Goal: Information Seeking & Learning: Learn about a topic

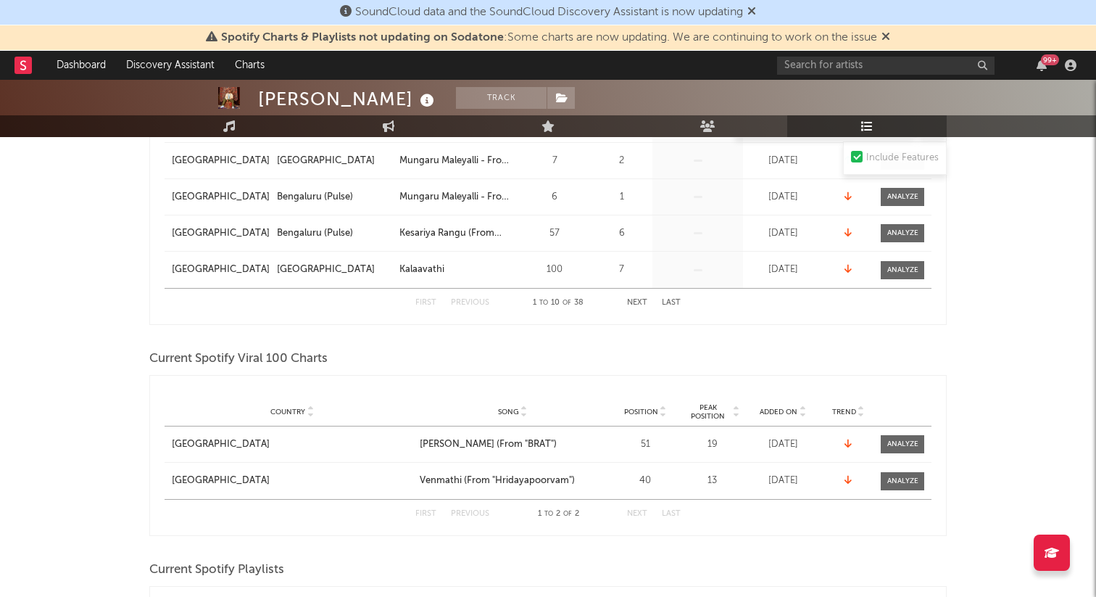
scroll to position [534, 0]
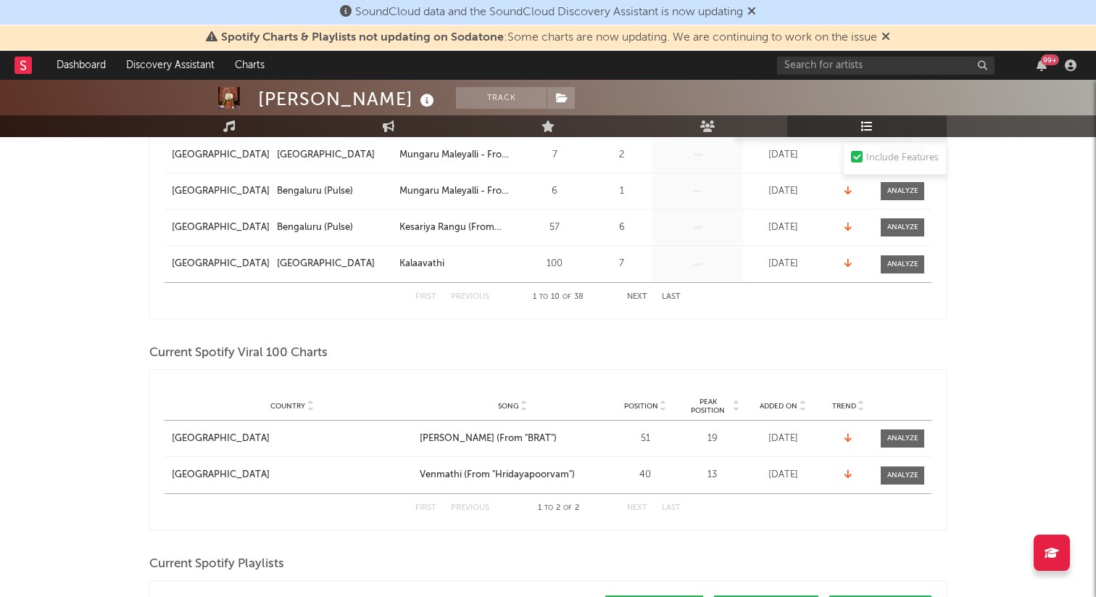
click at [637, 296] on button "Next" at bounding box center [637, 297] width 20 height 8
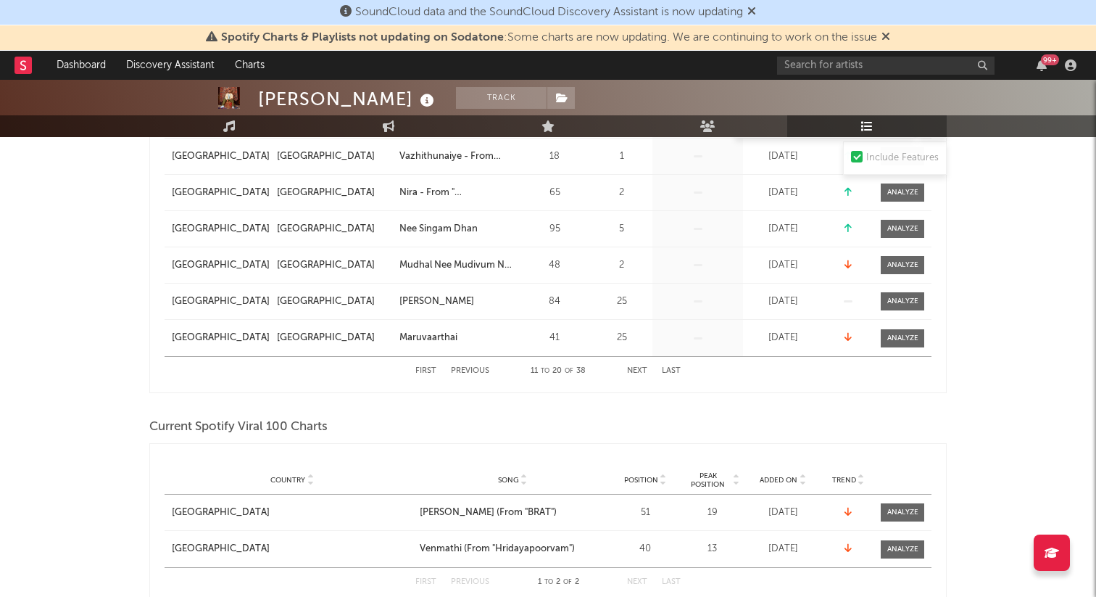
scroll to position [461, 0]
click at [637, 373] on button "Next" at bounding box center [637, 370] width 20 height 8
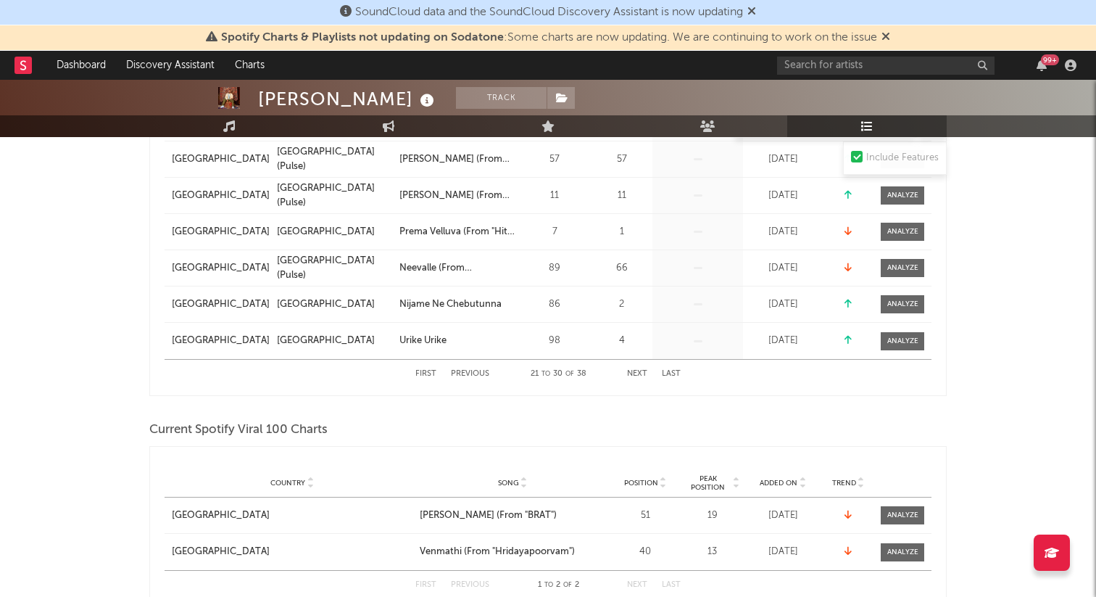
scroll to position [538, 0]
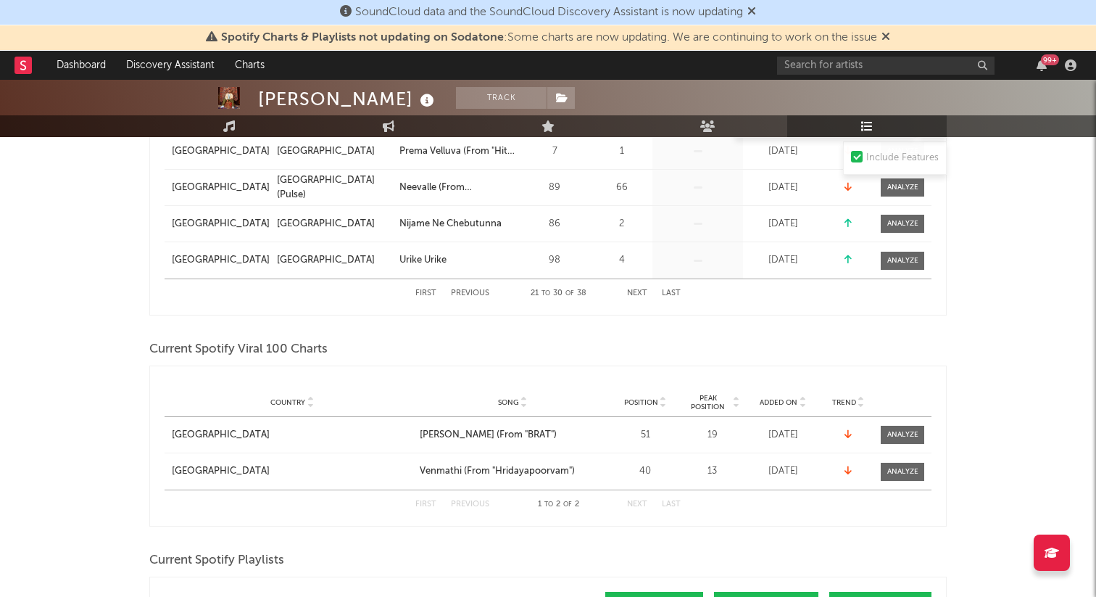
click at [644, 292] on button "Next" at bounding box center [637, 293] width 20 height 8
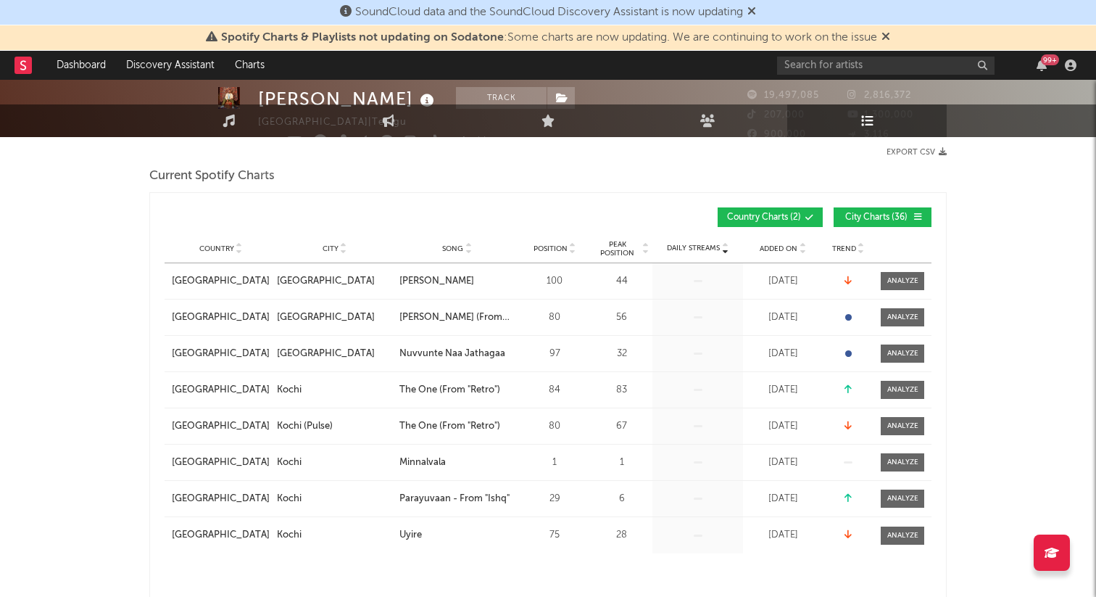
scroll to position [0, 0]
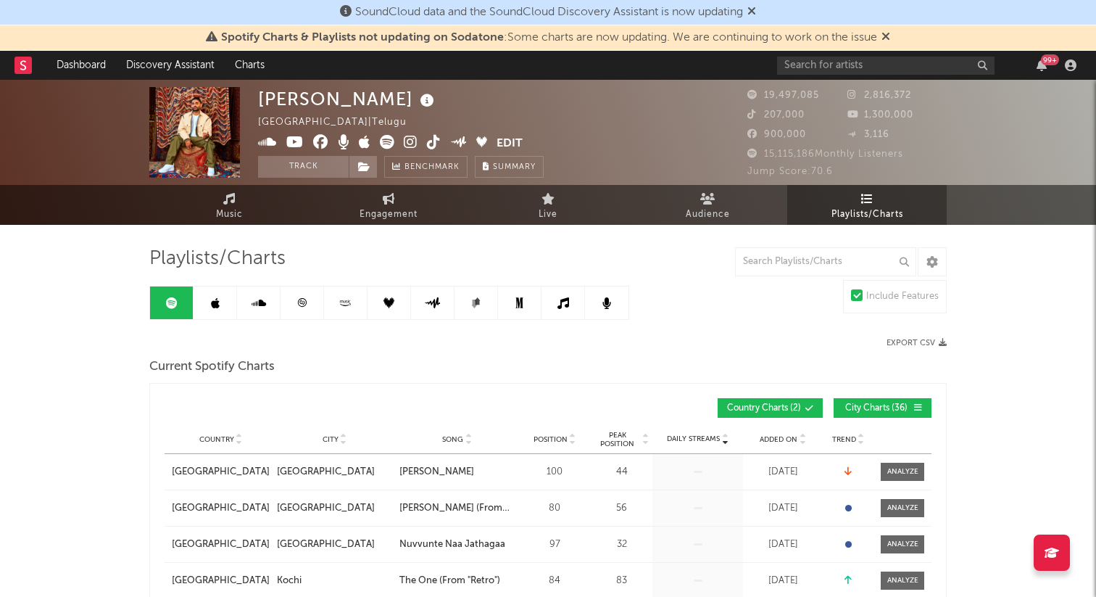
click at [756, 9] on icon at bounding box center [751, 11] width 9 height 12
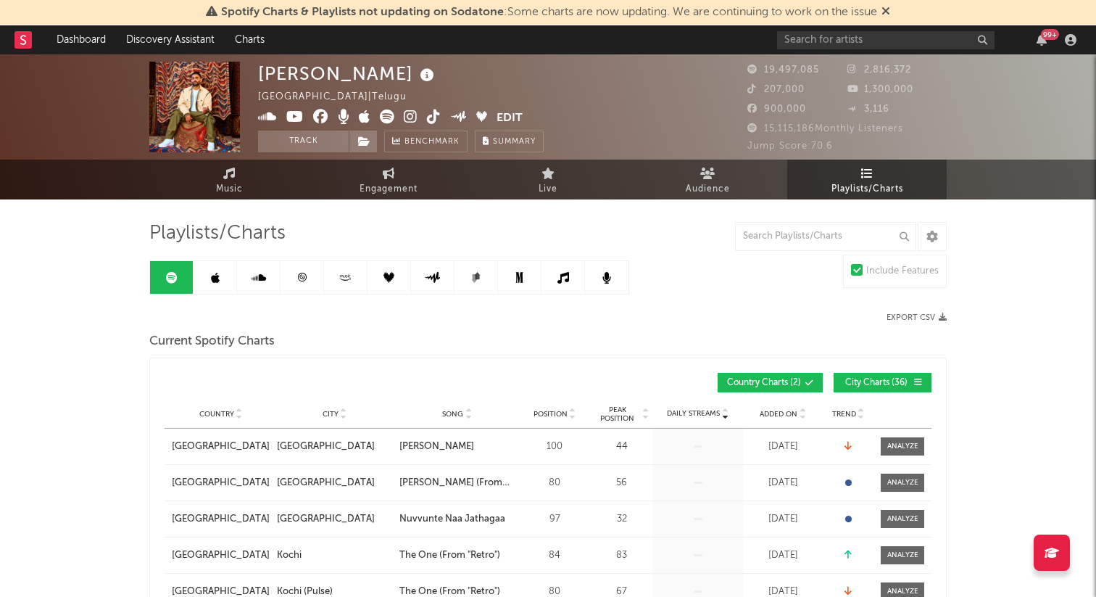
click at [889, 14] on icon at bounding box center [886, 11] width 9 height 12
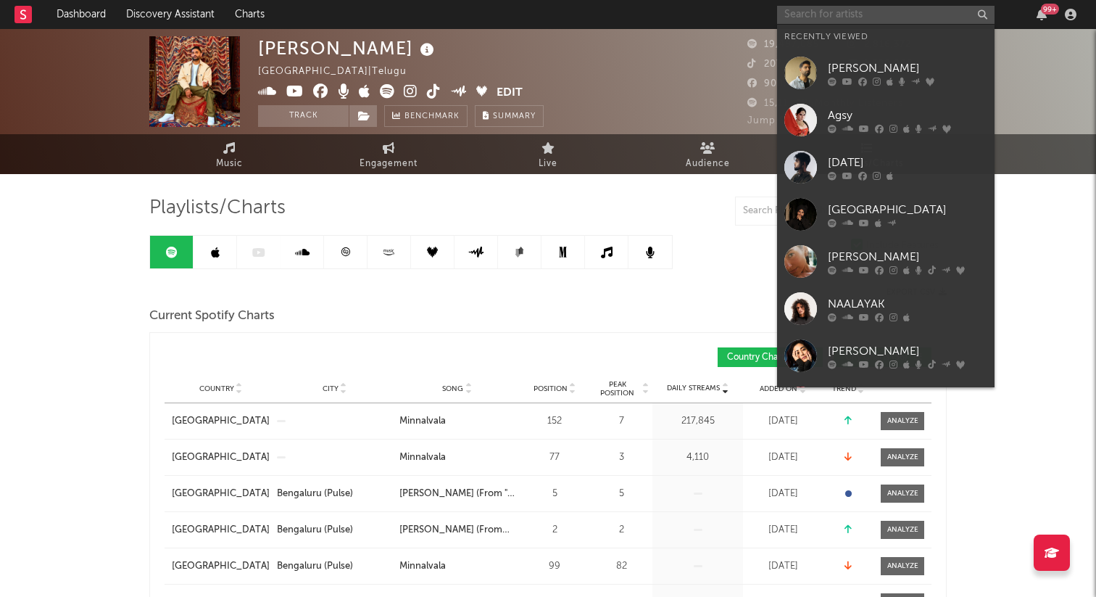
click at [810, 18] on input "text" at bounding box center [885, 15] width 217 height 18
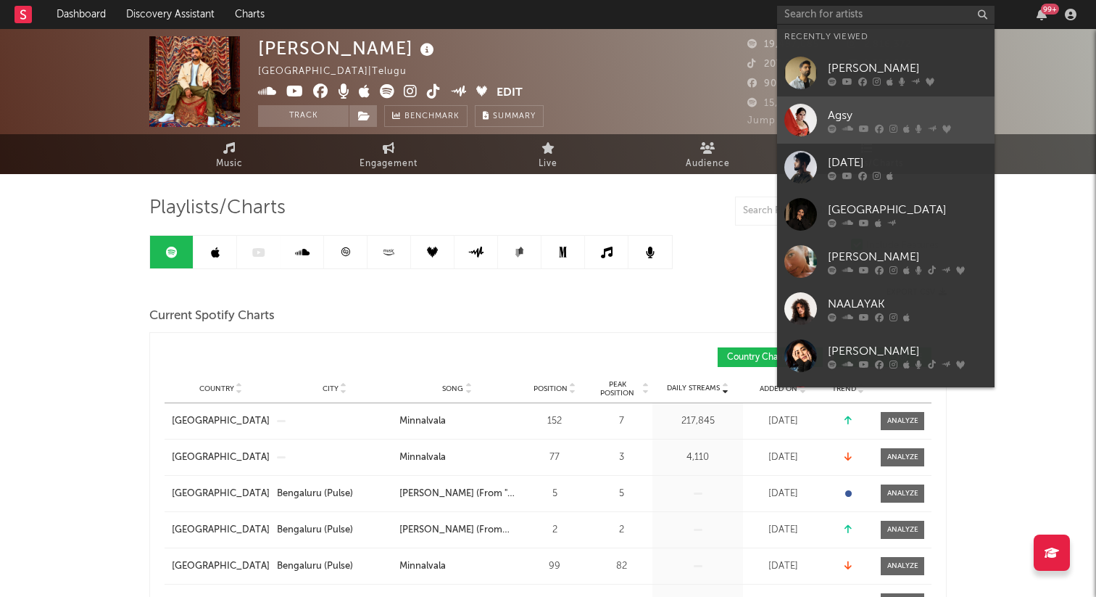
click at [879, 126] on icon at bounding box center [879, 128] width 9 height 9
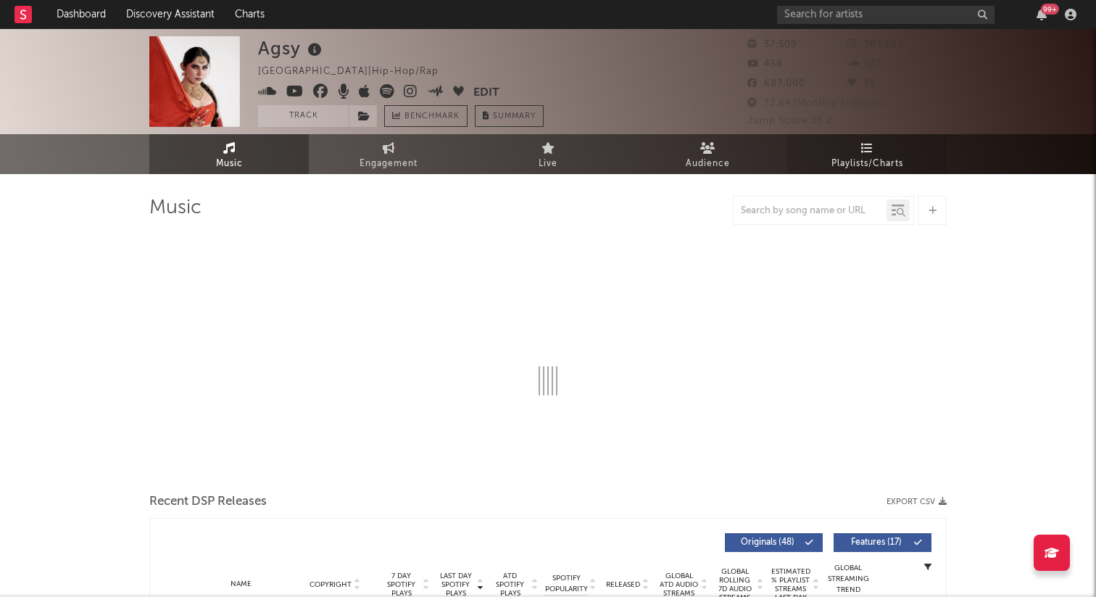
select select "6m"
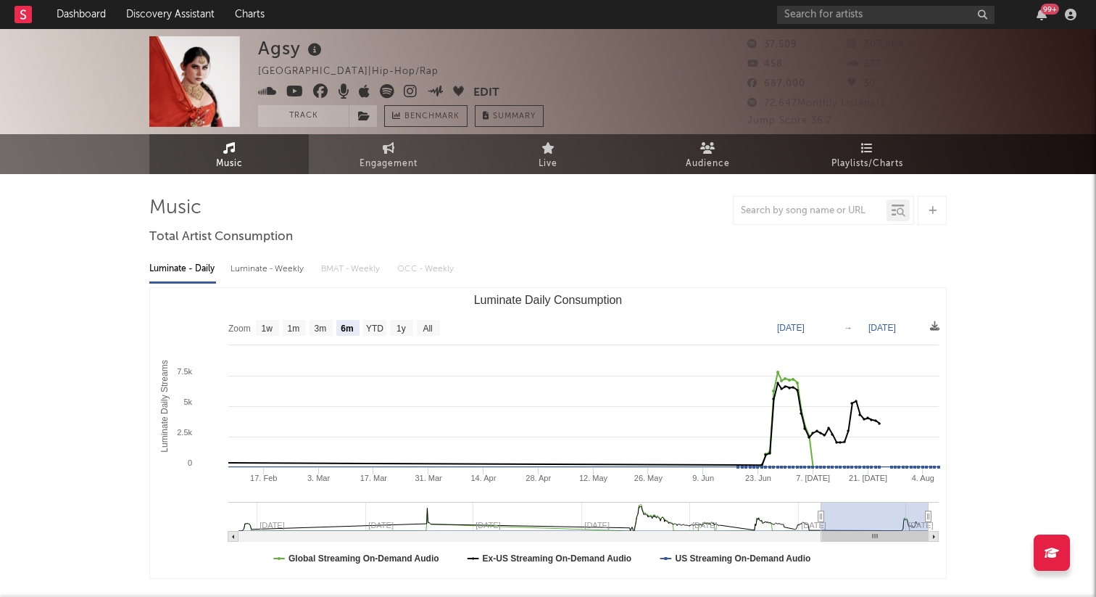
select select "6m"
click at [874, 161] on span "Playlists/Charts" at bounding box center [868, 163] width 72 height 17
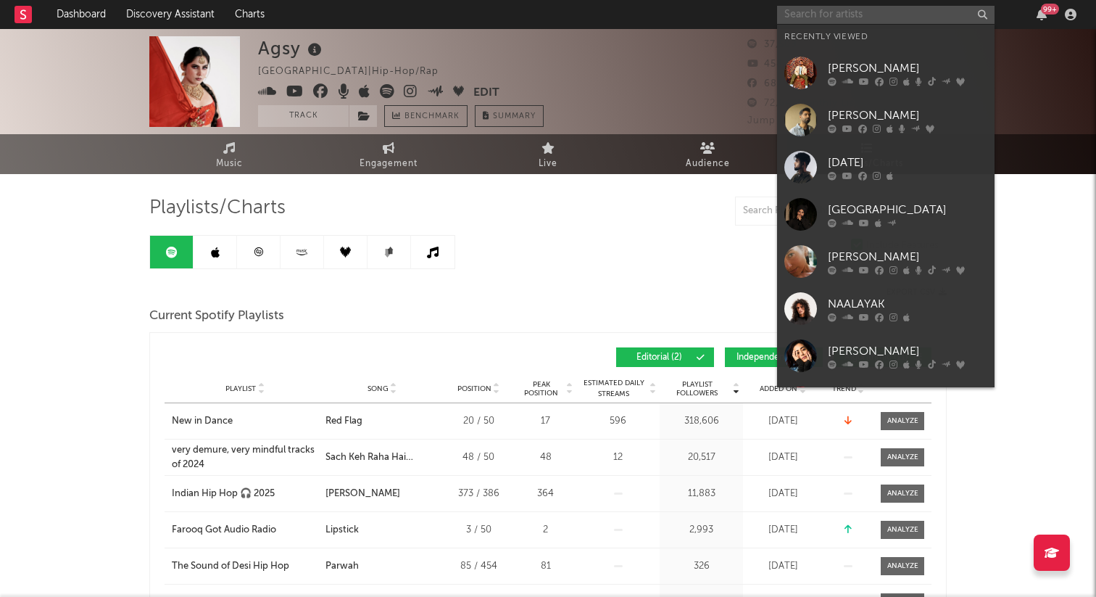
click at [893, 20] on input "text" at bounding box center [885, 15] width 217 height 18
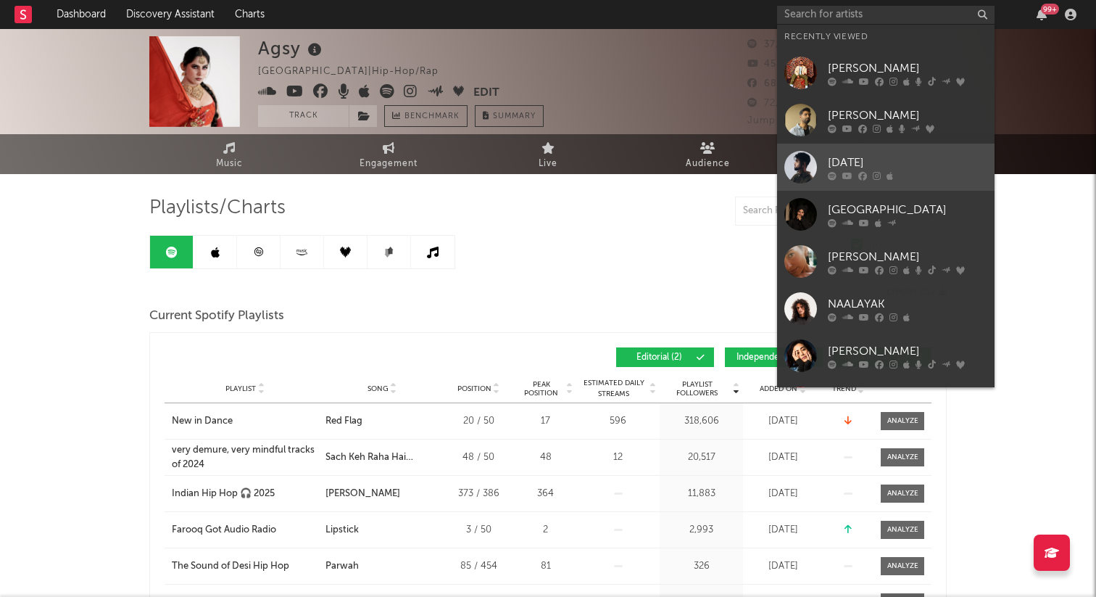
click at [903, 175] on div at bounding box center [907, 175] width 159 height 9
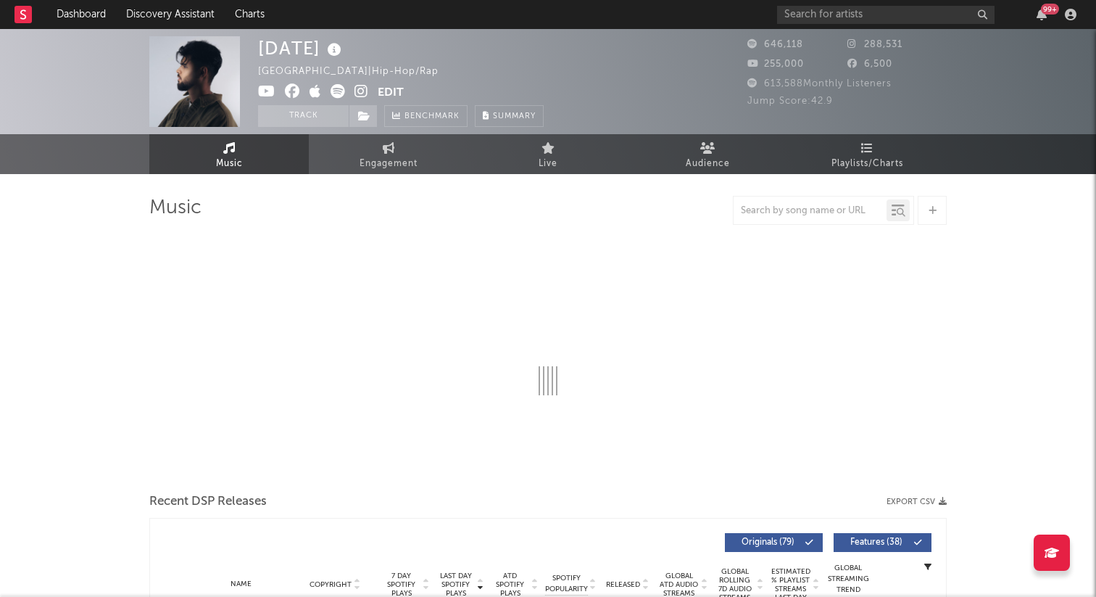
select select "6m"
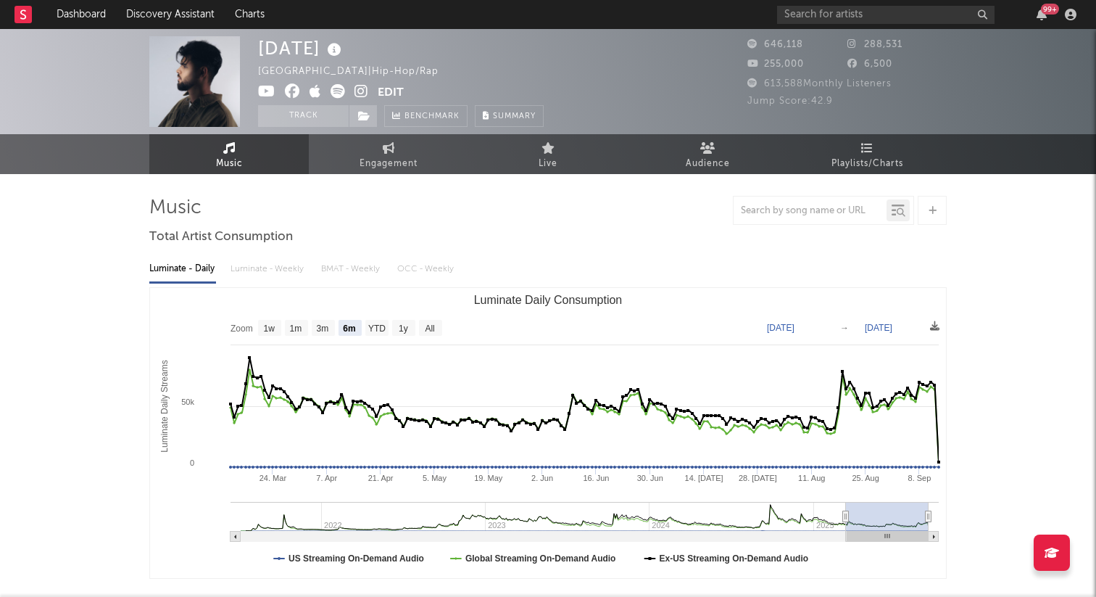
select select "6m"
click at [863, 136] on link "Playlists/Charts" at bounding box center [866, 154] width 159 height 40
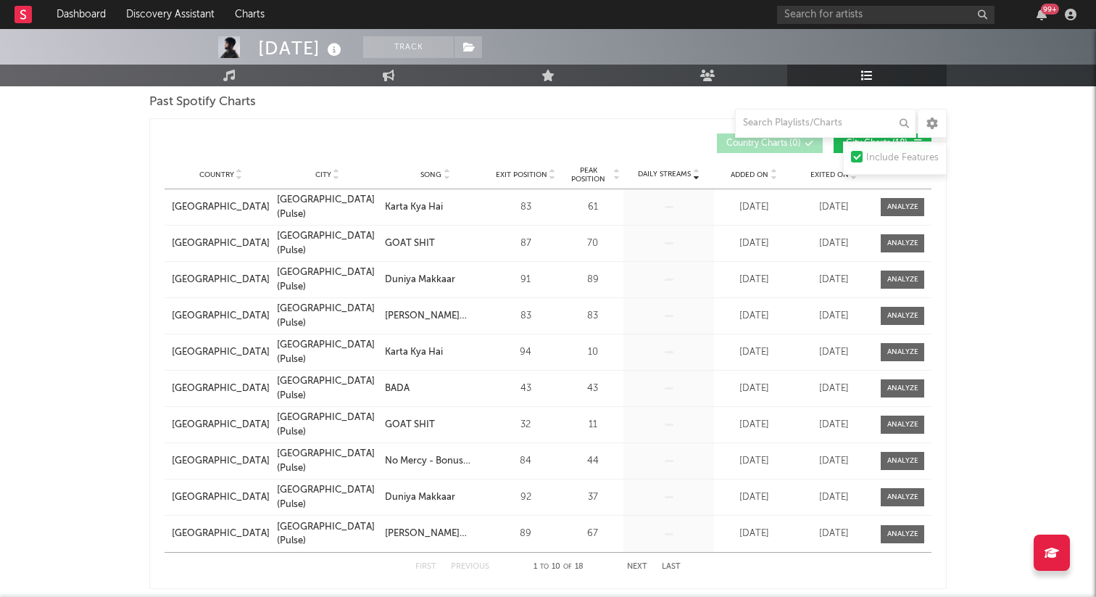
scroll to position [768, 0]
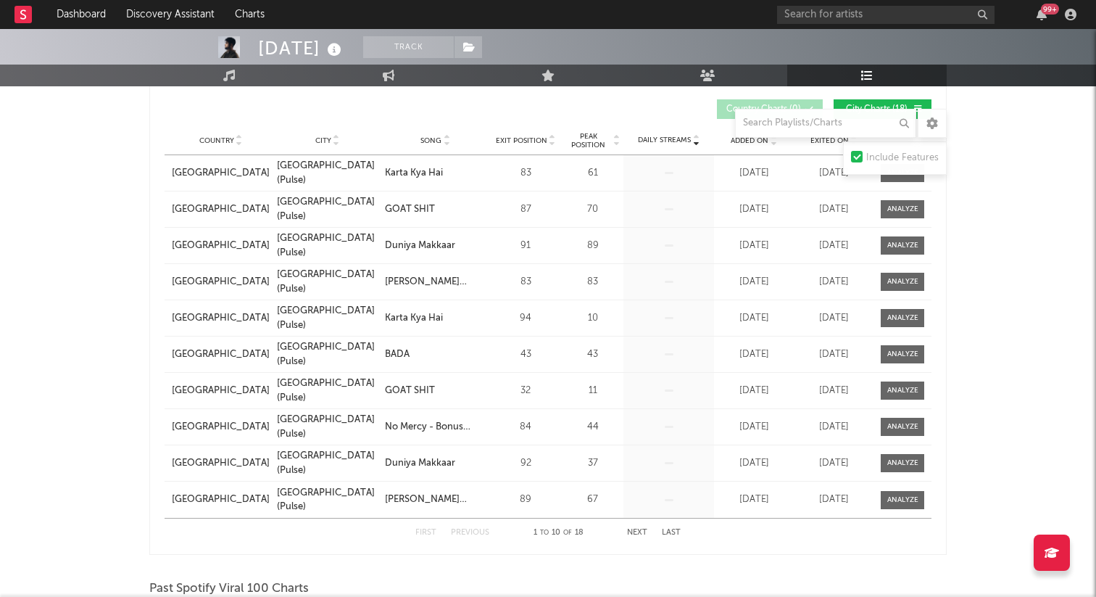
click at [640, 530] on button "Next" at bounding box center [637, 533] width 20 height 8
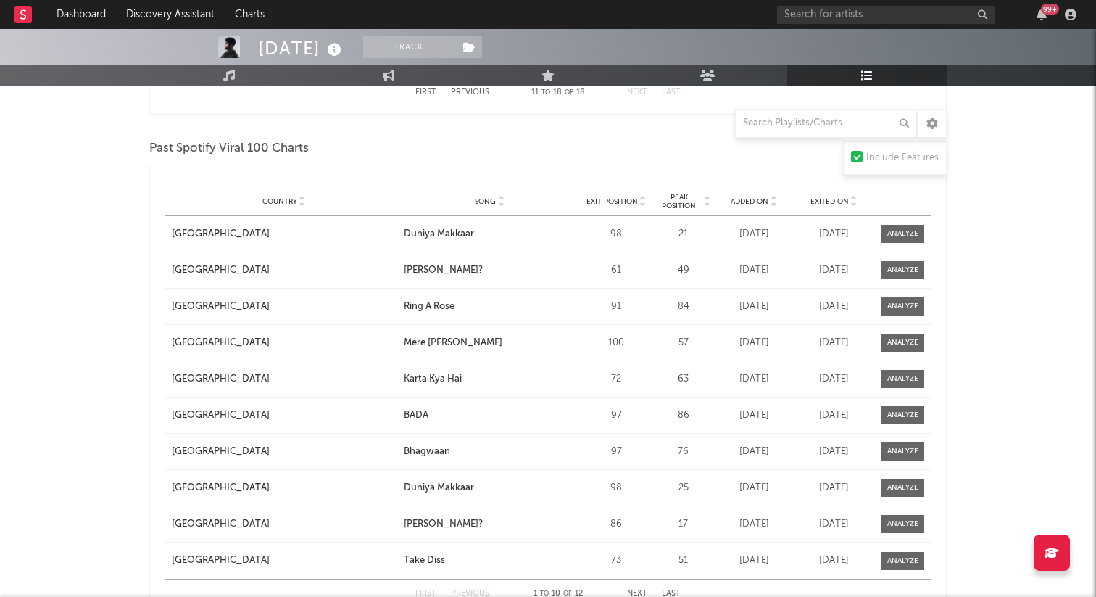
scroll to position [1227, 0]
